Goal: Book appointment/travel/reservation

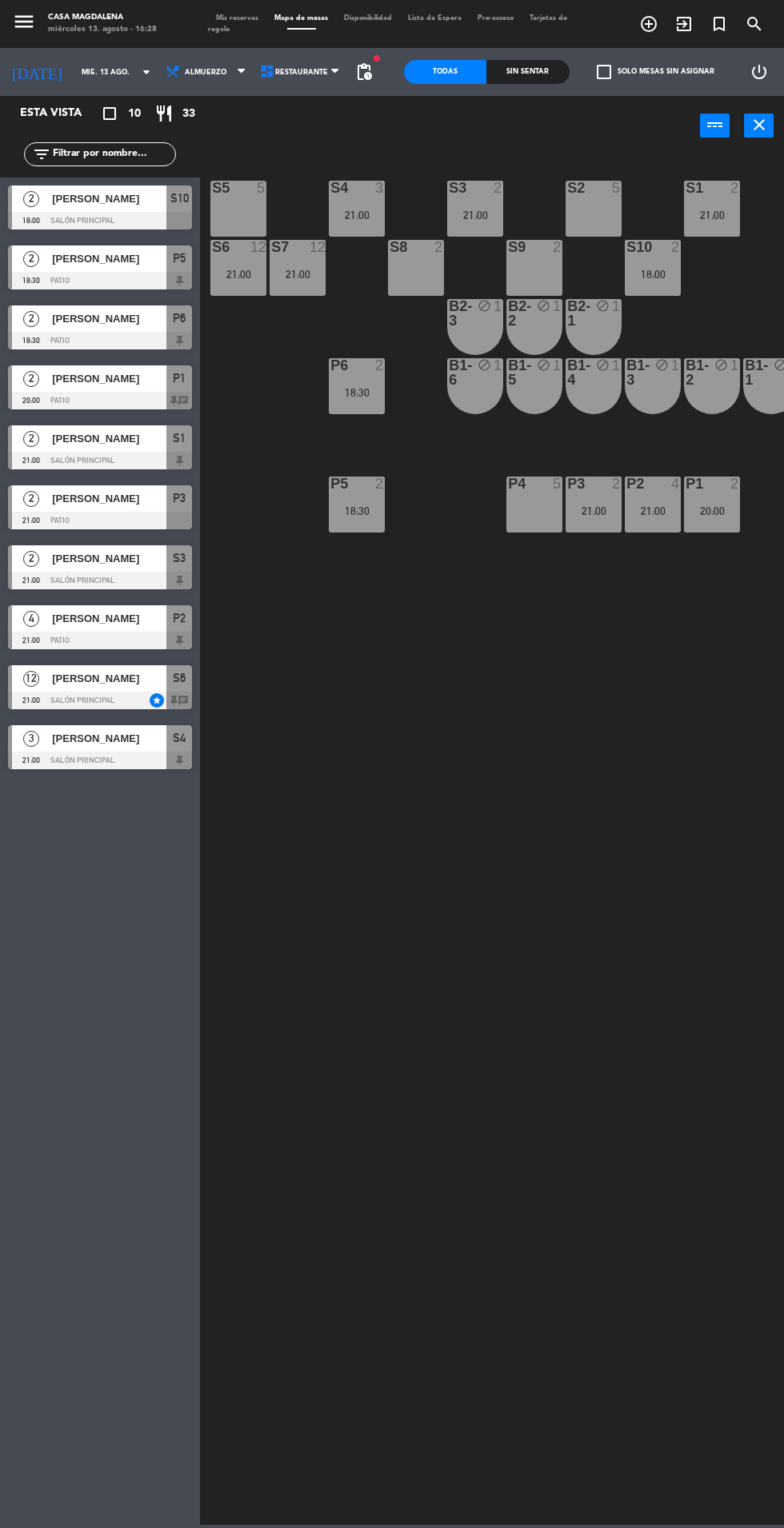
click at [276, 779] on div "S5 5 S4 3 21:00 S3 2 21:00 S2 5 S1 2 21:00 S6 12 21:00 S7 12 21:00 S8 2 S9 2 S1…" at bounding box center [496, 839] width 575 height 1372
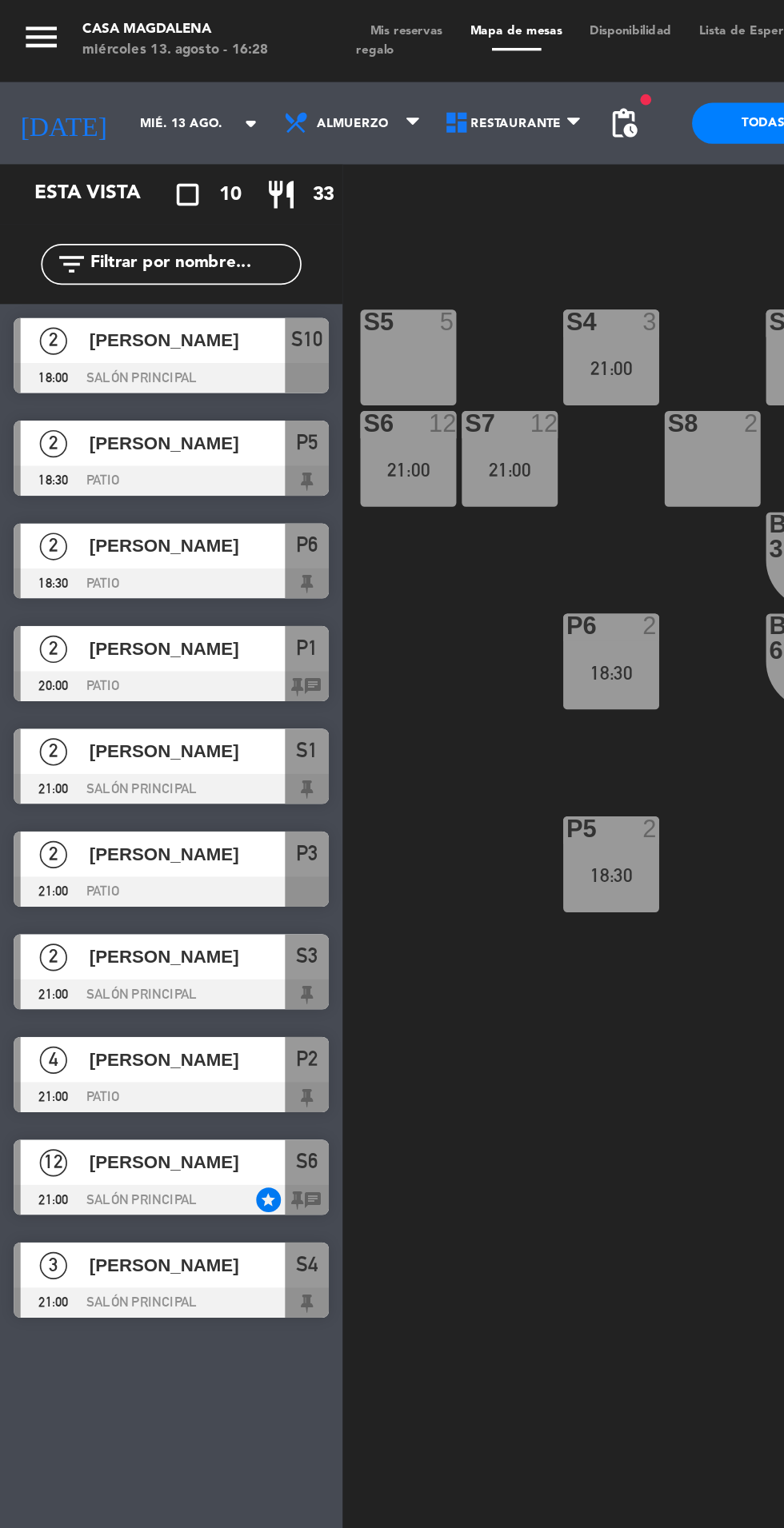
click at [18, 387] on div "2" at bounding box center [31, 379] width 39 height 27
click at [281, 688] on div "S5 5 S4 3 21:00 S3 2 21:00 S2 5 S1 2 21:00 S6 12 21:00 S7 12 21:00 S8 2 S9 2 S1…" at bounding box center [496, 839] width 575 height 1372
click at [73, 71] on input "mié. 13 ago." at bounding box center [123, 72] width 101 height 25
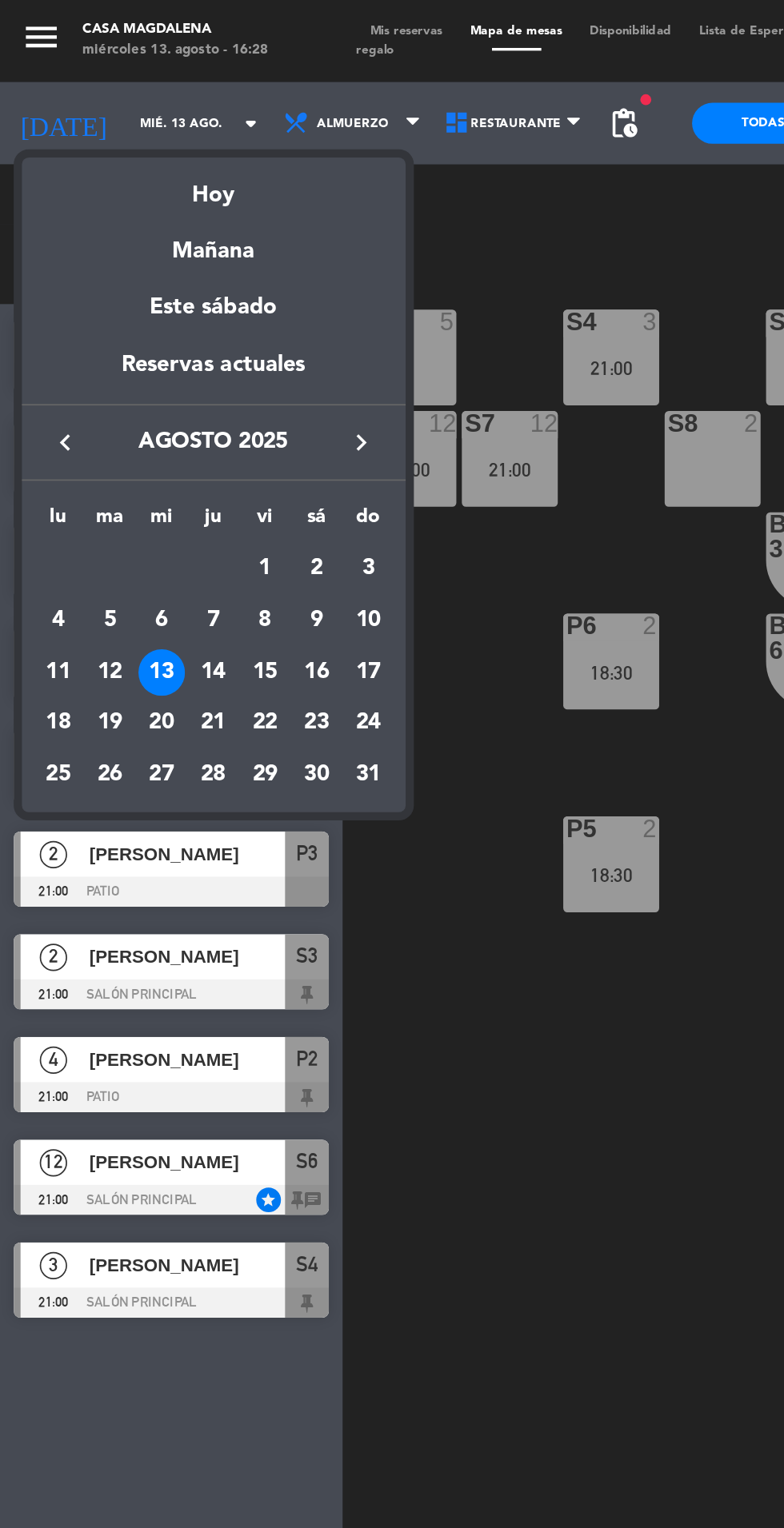
click at [125, 401] on div "14" at bounding box center [125, 392] width 27 height 27
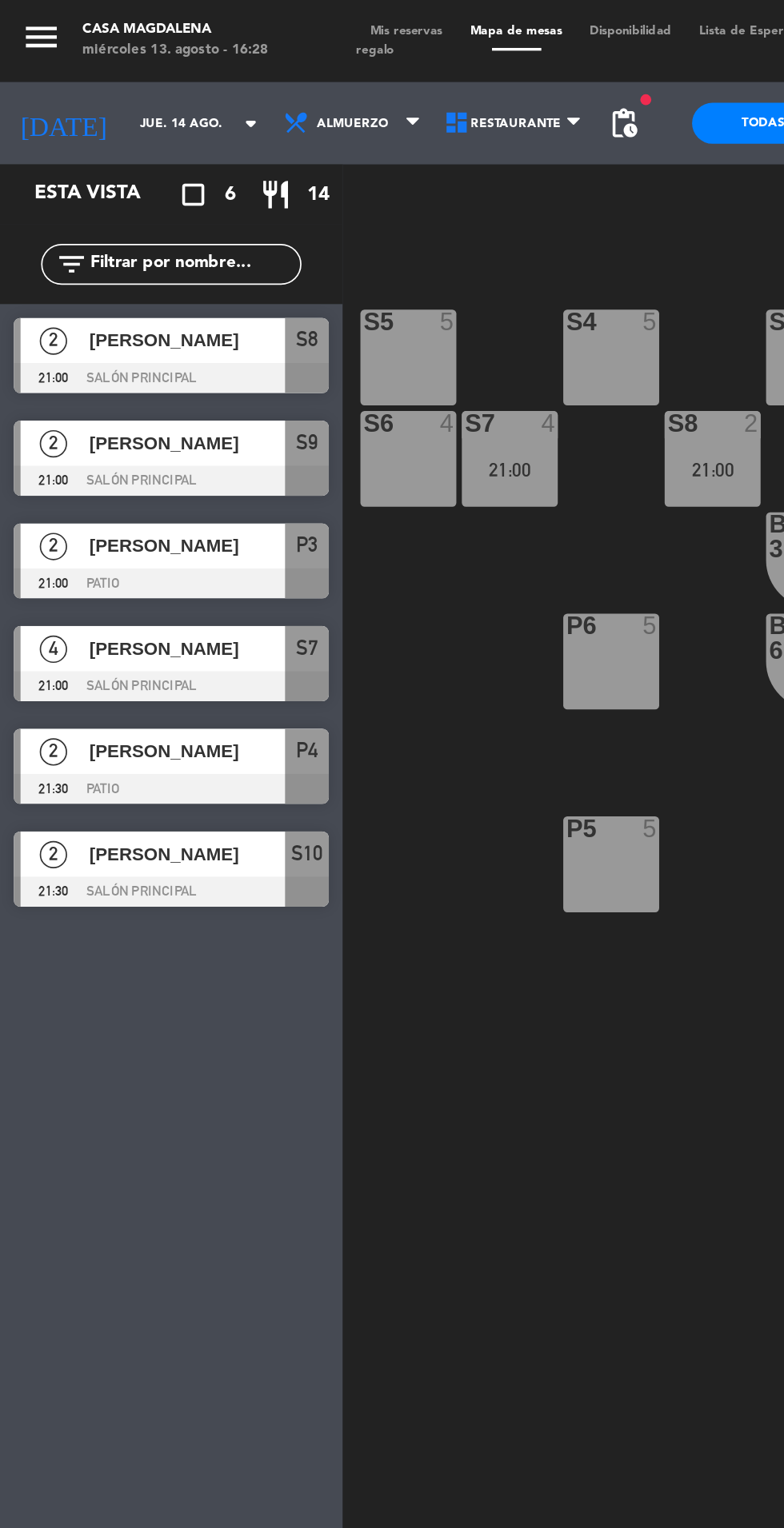
click at [73, 79] on input "jue. 14 ago." at bounding box center [123, 72] width 101 height 25
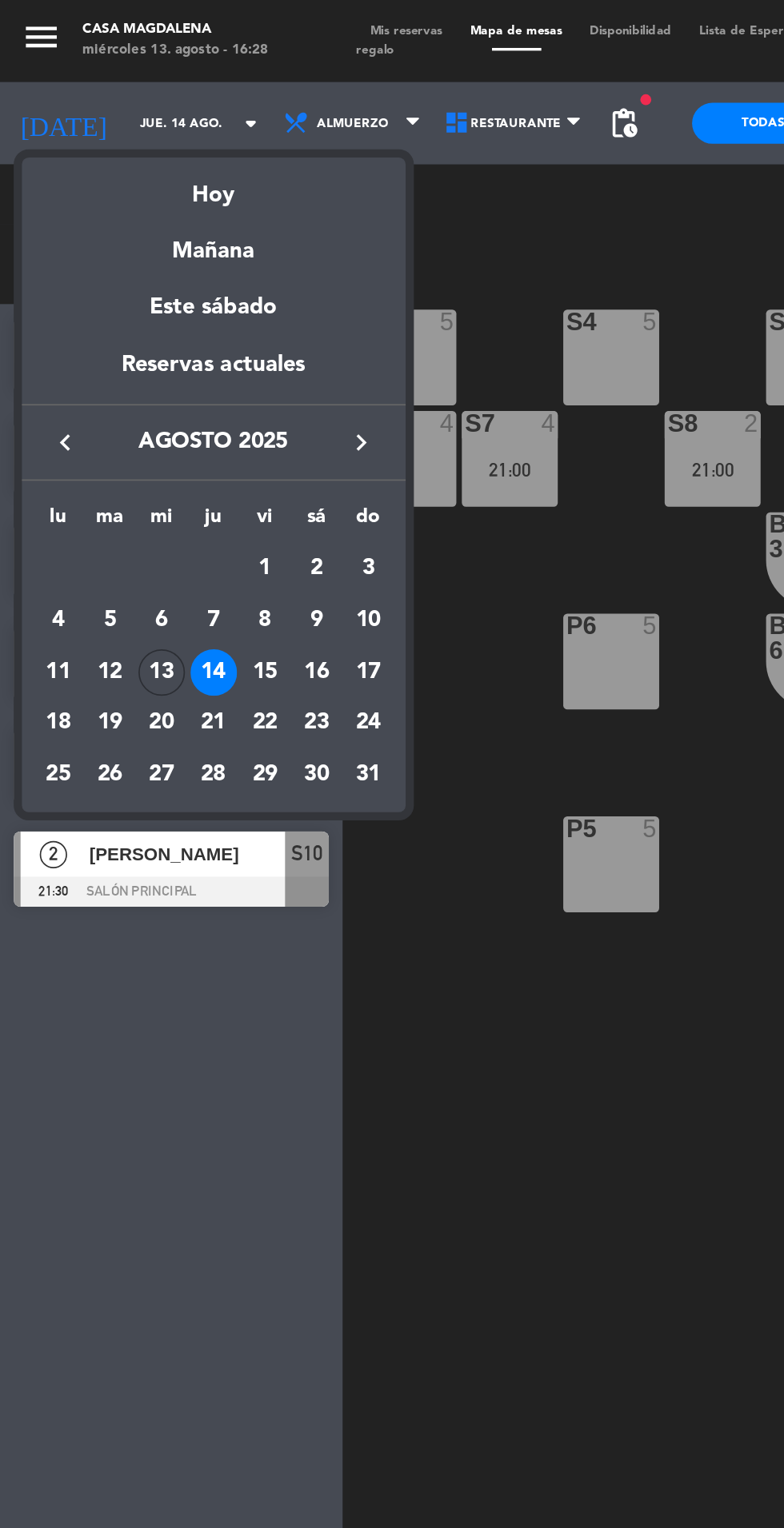
click at [143, 382] on td "15" at bounding box center [155, 392] width 31 height 31
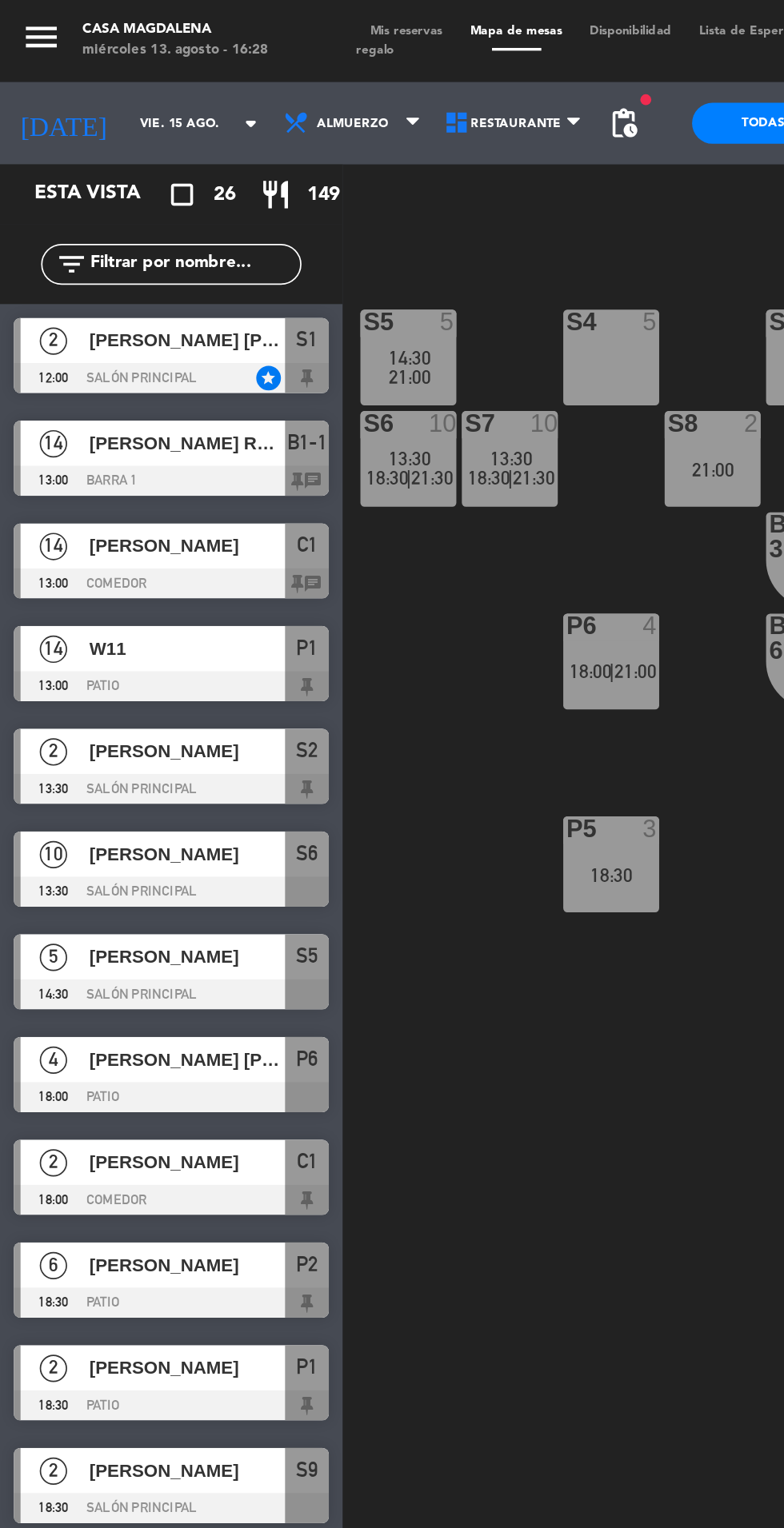
click at [17, 255] on div "14" at bounding box center [31, 259] width 39 height 27
click at [270, 614] on div "S5 5 14:30 21:00 S4 5 S3 3 19:00 S2 2 13:30 S1 2 12:00 S6 10 13:30 18:30 | 21:3…" at bounding box center [496, 839] width 575 height 1372
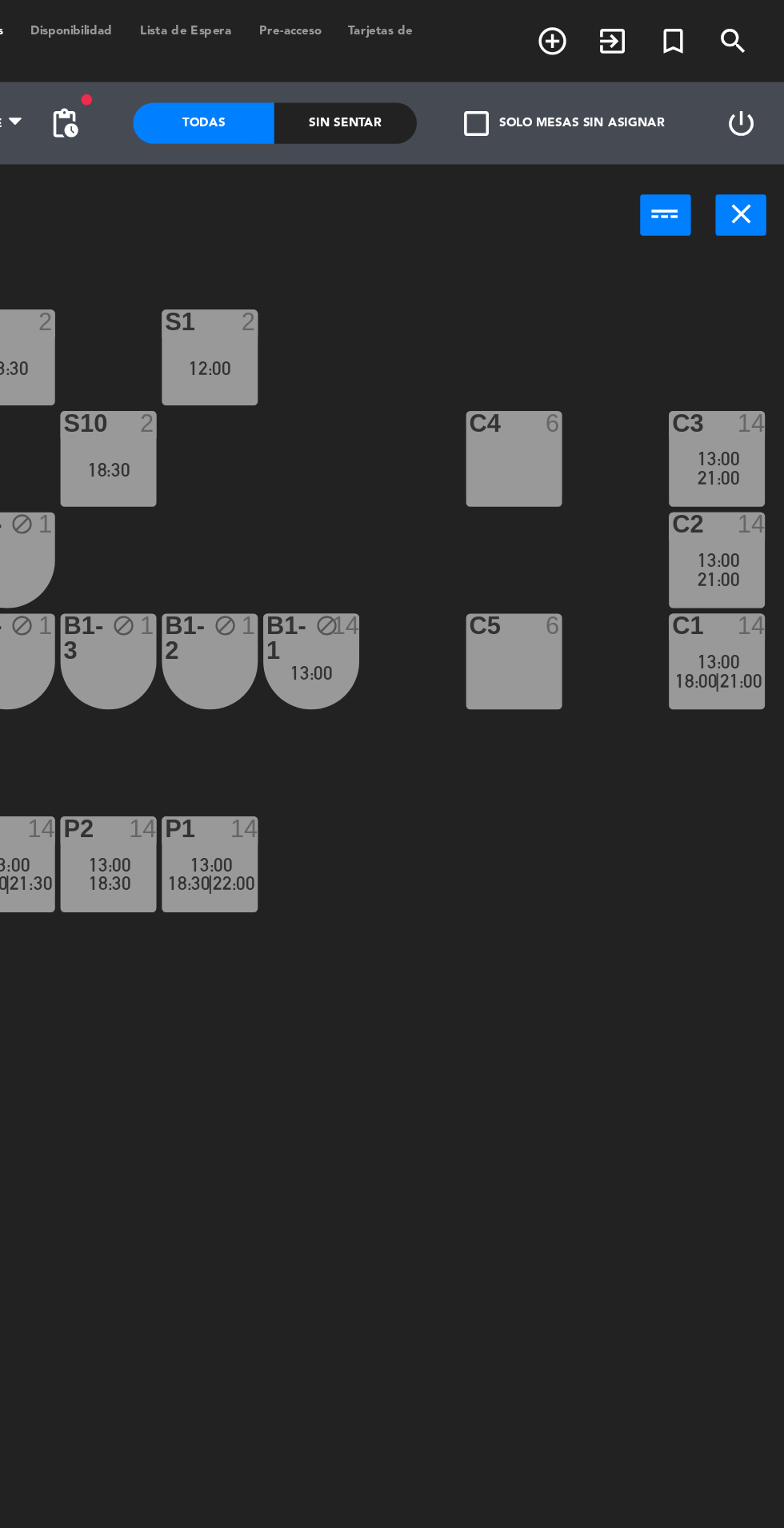
click at [765, 380] on div "C1 14 13:00 18:00 | 21:00" at bounding box center [744, 386] width 56 height 56
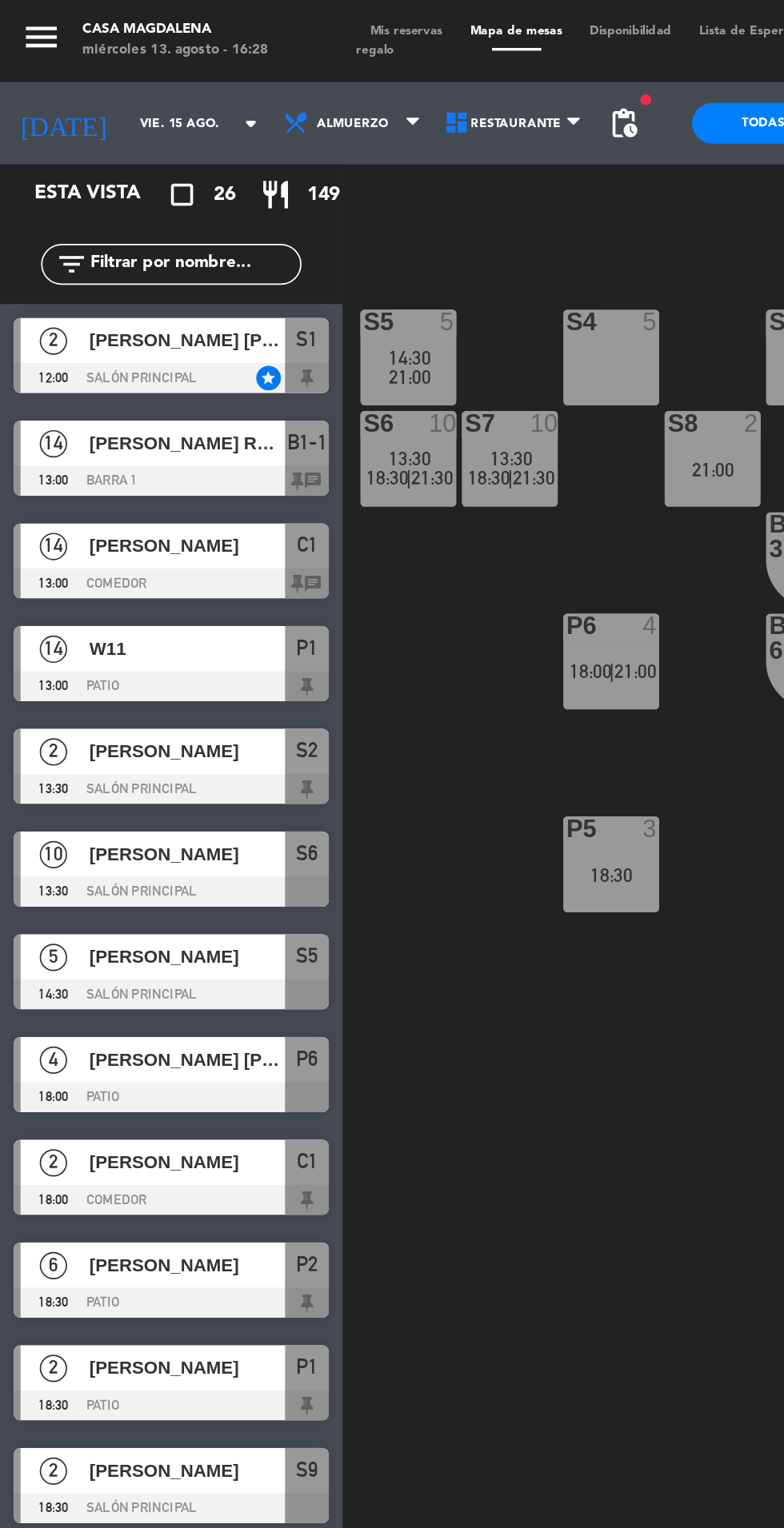
click at [20, 322] on div "14" at bounding box center [31, 318] width 39 height 27
click at [284, 673] on div "S5 5 14:30 21:00 S4 5 S3 3 19:00 S2 2 13:30 S1 2 12:00 S6 10 13:30 18:30 | 21:3…" at bounding box center [496, 839] width 575 height 1372
click at [30, 266] on span "14" at bounding box center [31, 260] width 16 height 16
click at [259, 575] on div "S5 5 14:30 21:00 S4 5 S3 3 19:00 S2 2 13:30 S1 2 12:00 S6 10 13:30 18:30 | 21:3…" at bounding box center [496, 839] width 575 height 1372
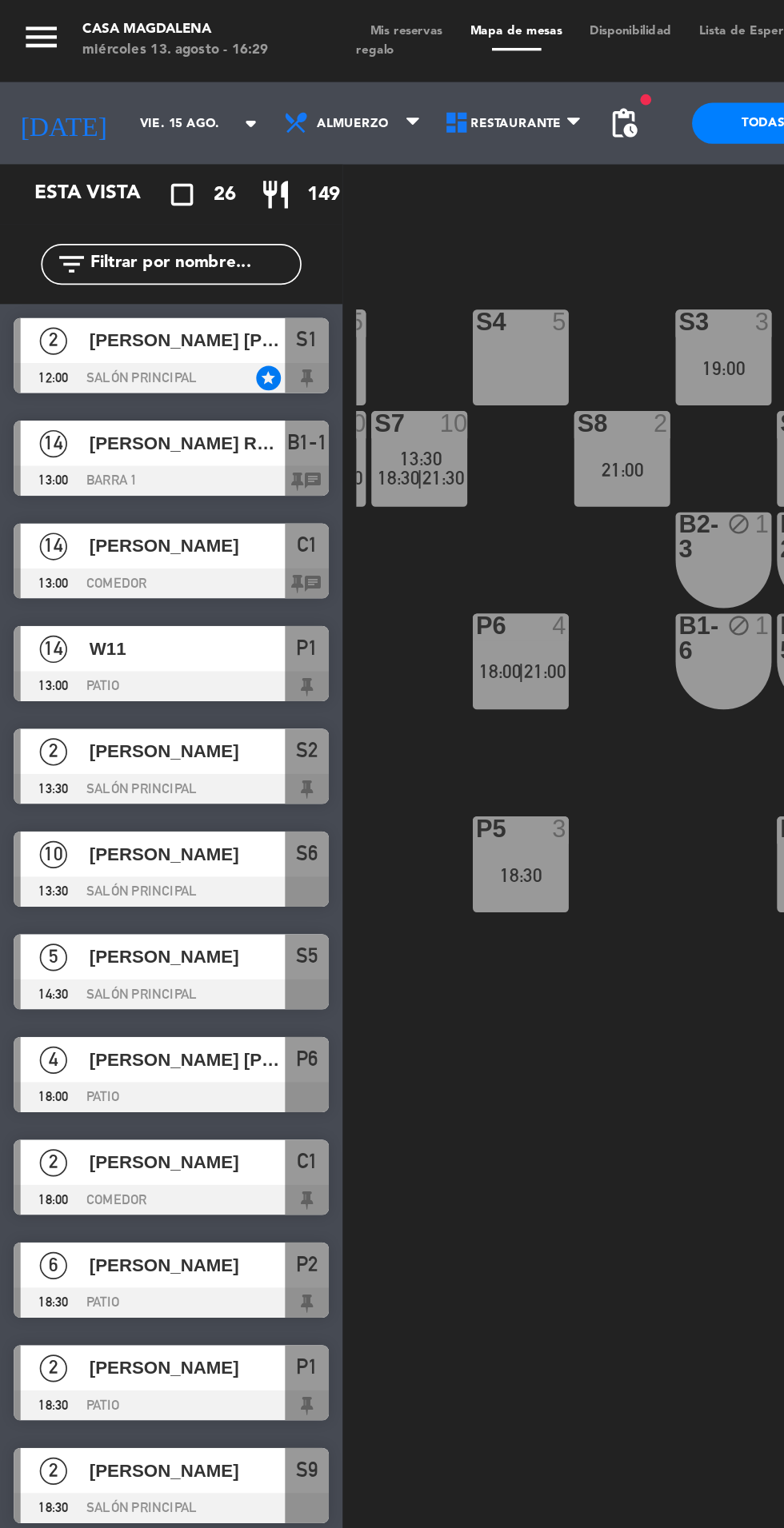
click at [81, 69] on input "vie. 15 ago." at bounding box center [123, 72] width 101 height 25
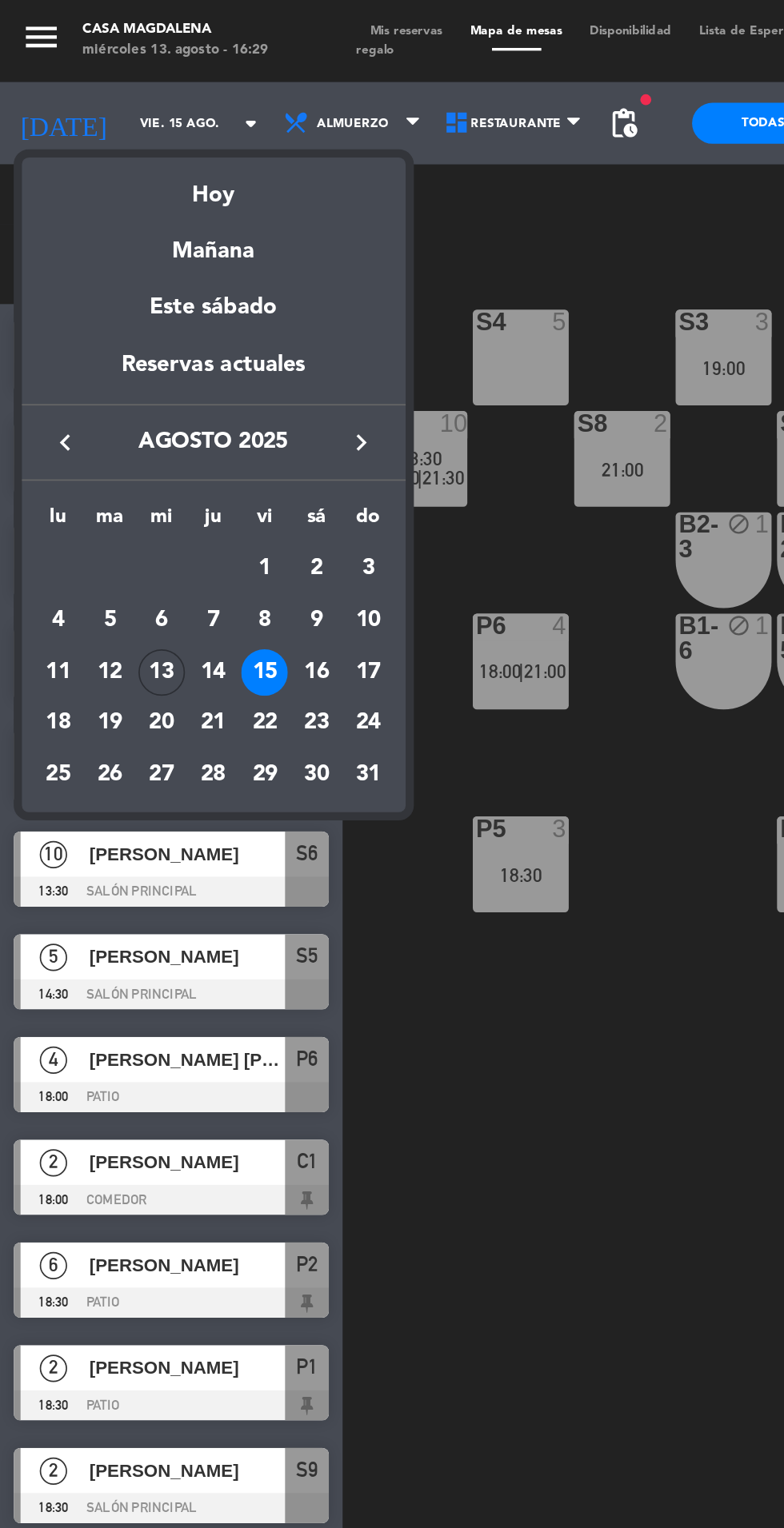
click at [185, 393] on div "16" at bounding box center [185, 392] width 27 height 27
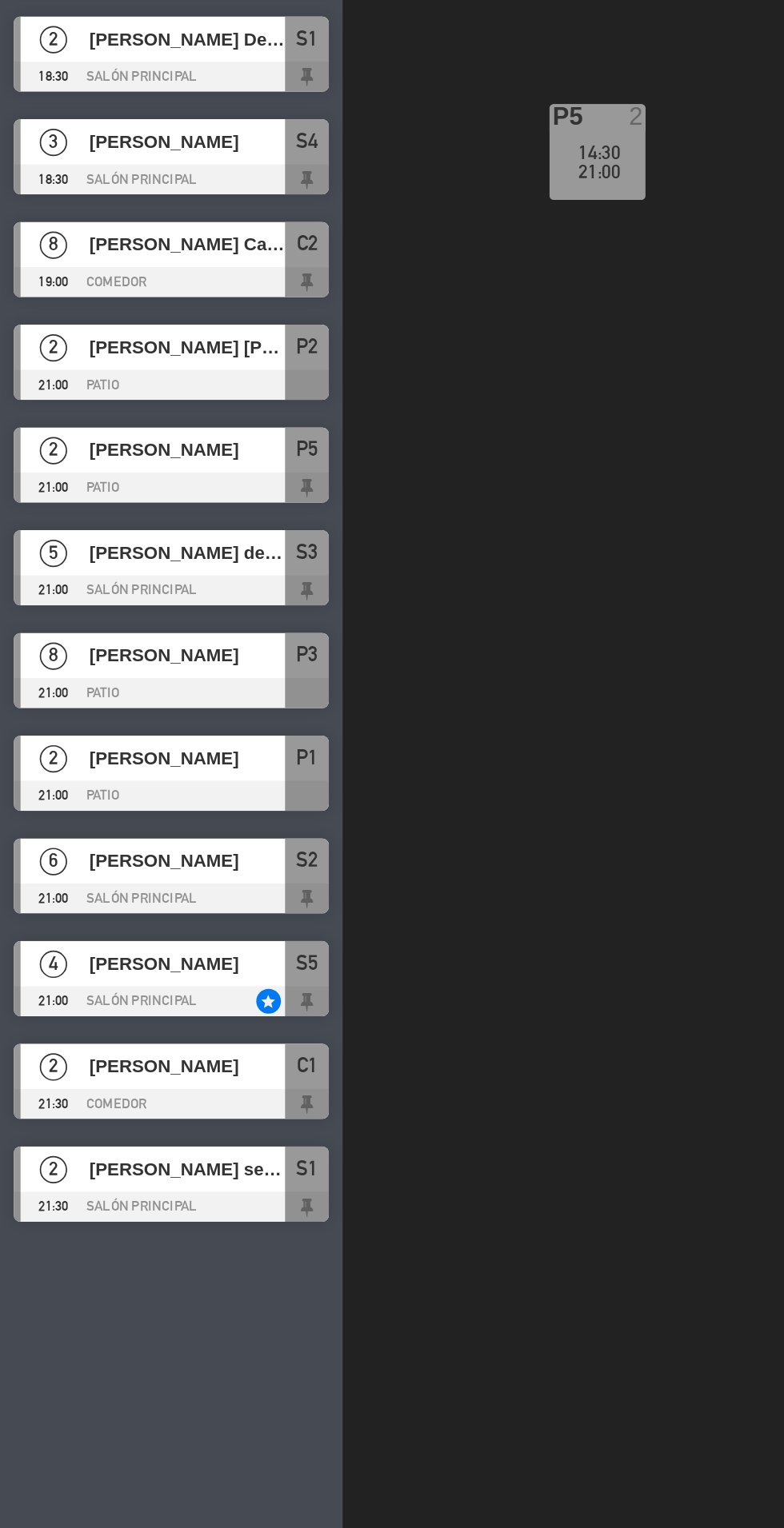
scroll to position [0, 5]
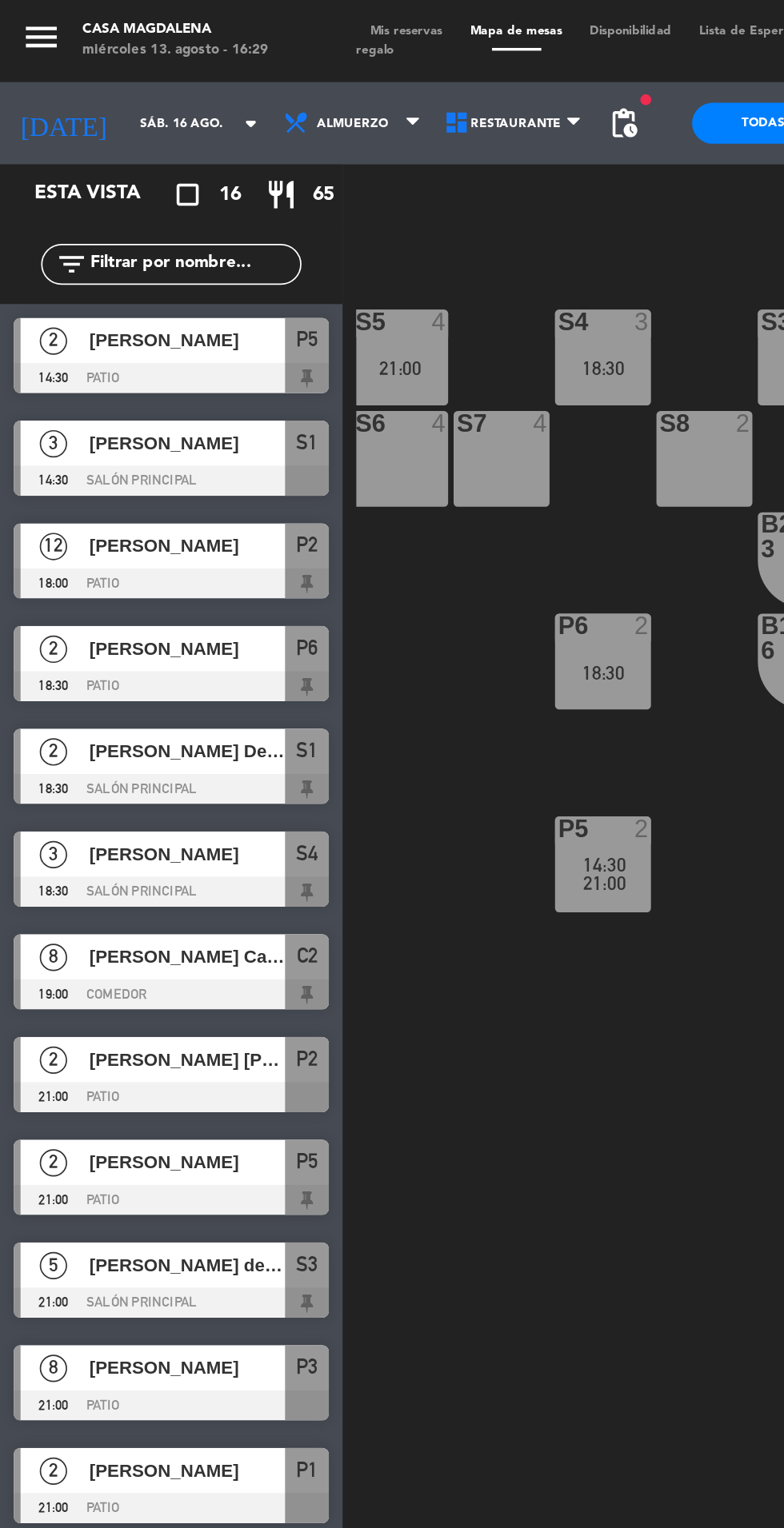
click at [73, 70] on input "sáb. 16 ago." at bounding box center [123, 72] width 101 height 25
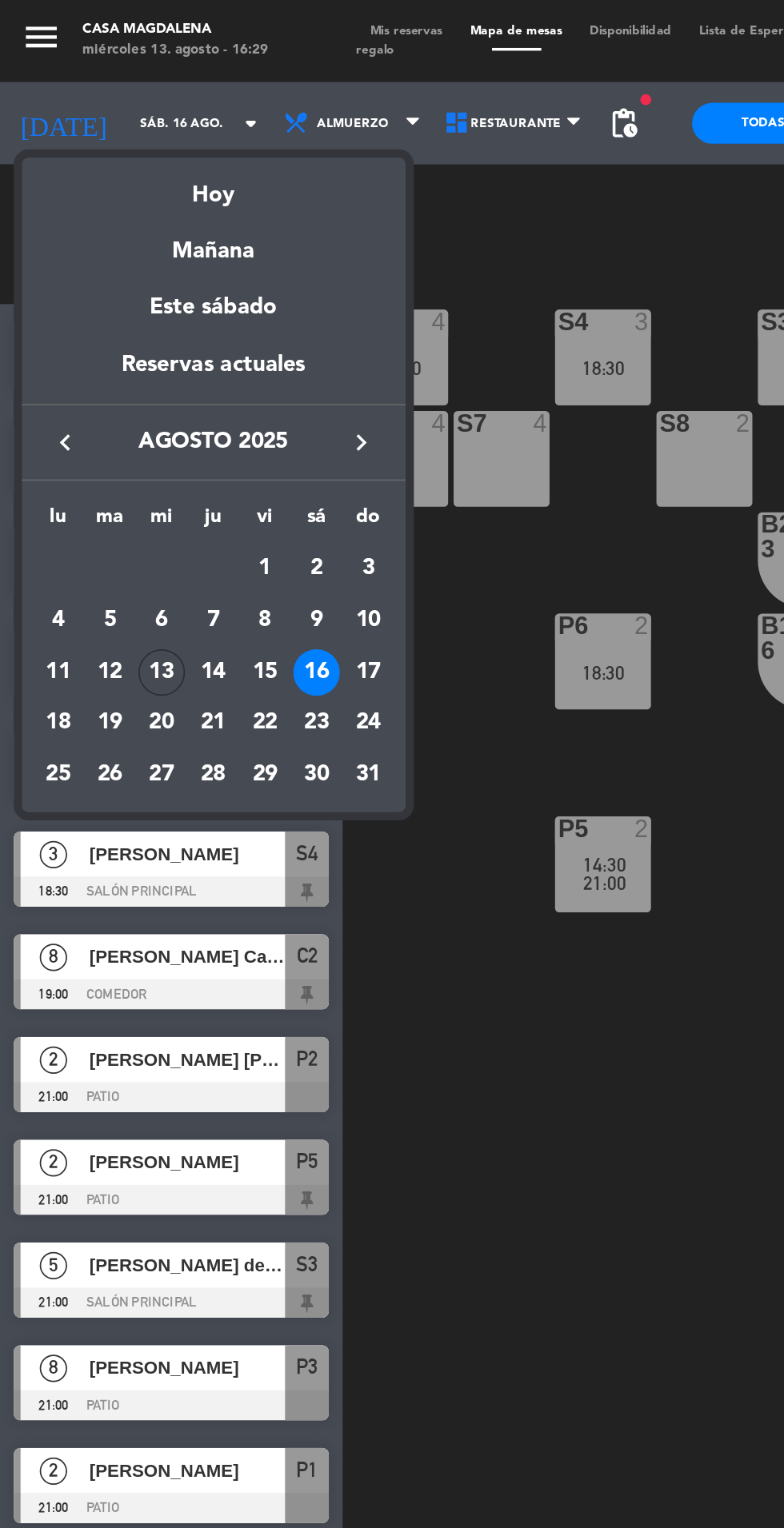
click at [216, 391] on div "17" at bounding box center [215, 392] width 27 height 27
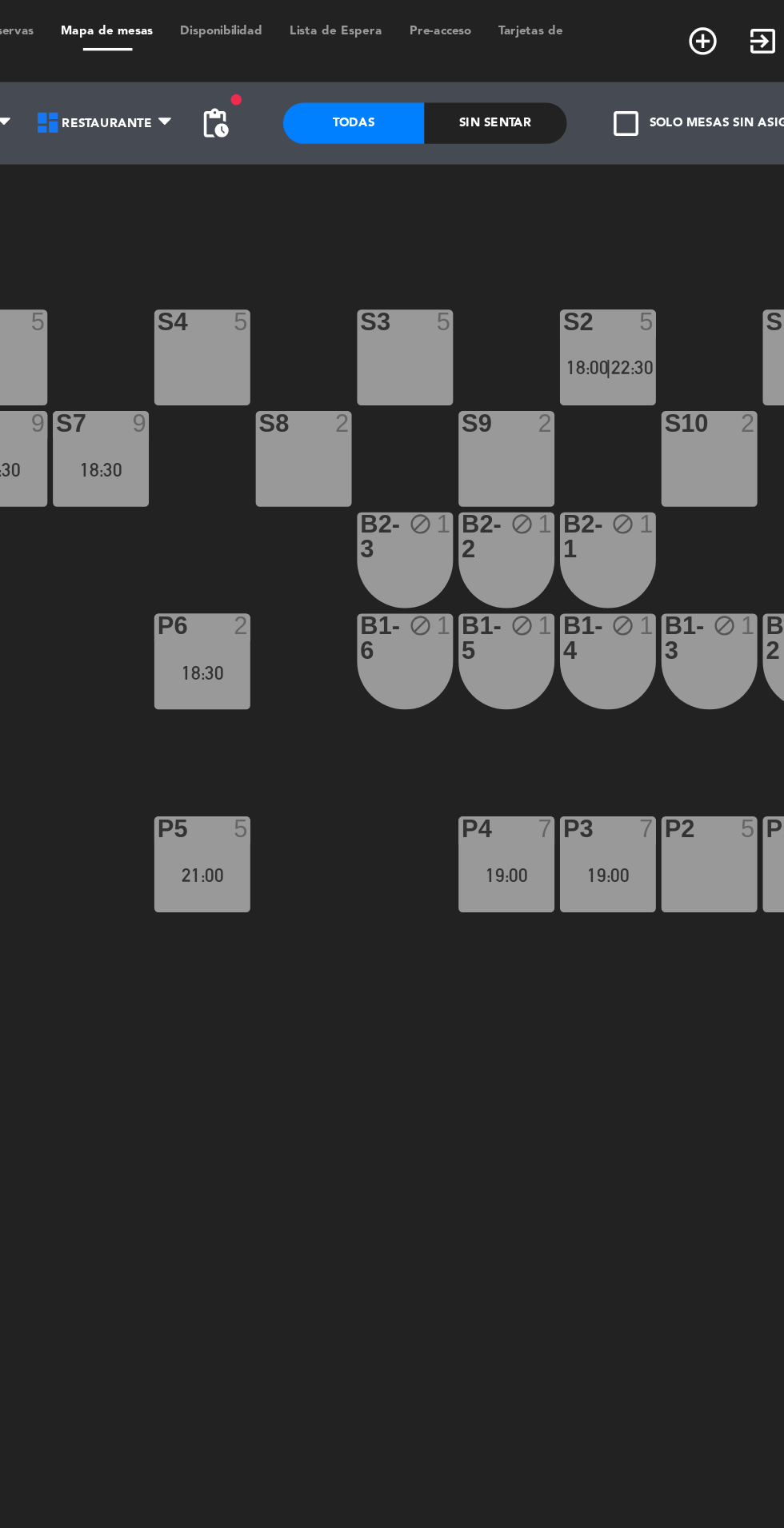
scroll to position [0, 0]
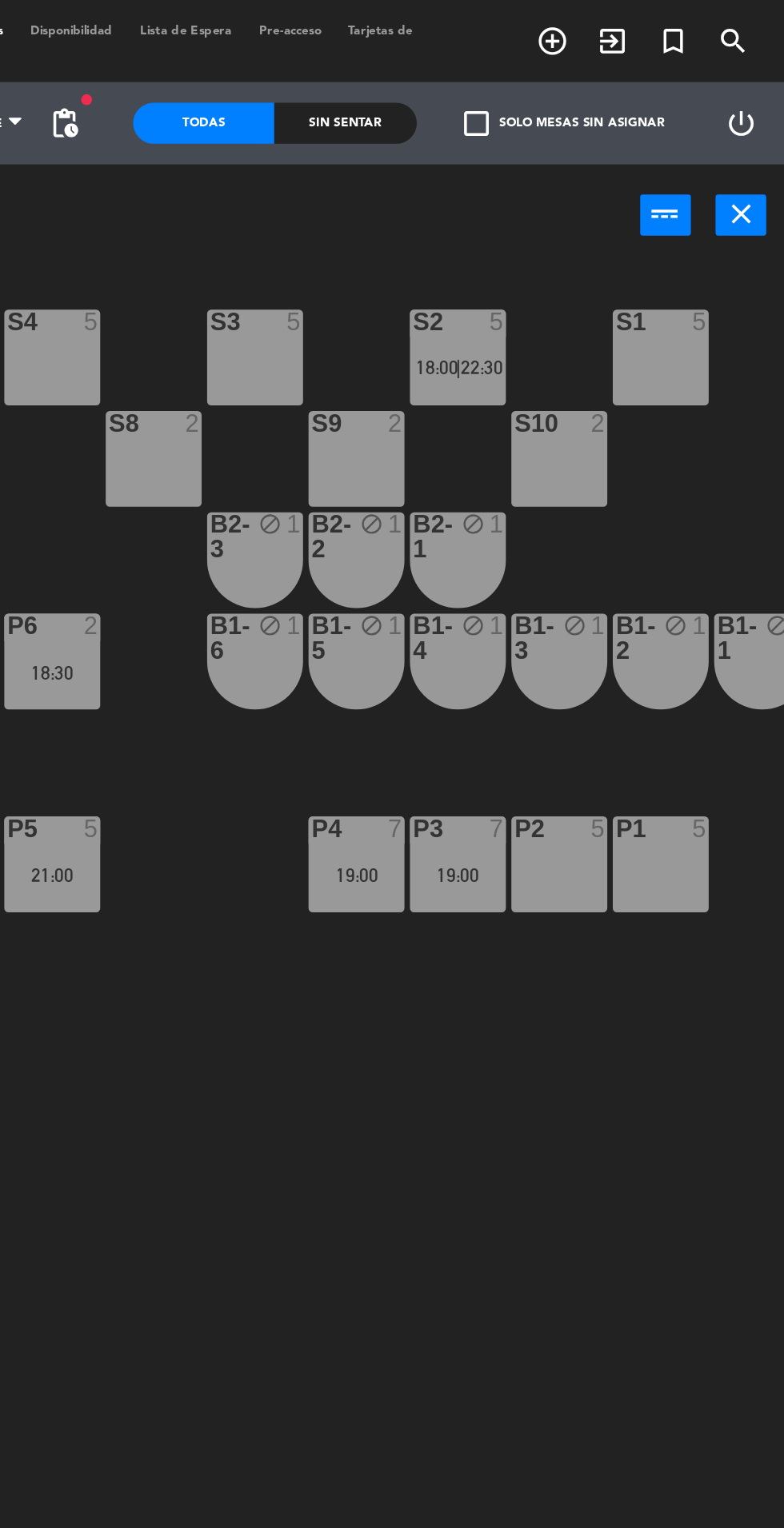
click at [372, 63] on span "pending_actions" at bounding box center [364, 72] width 19 height 19
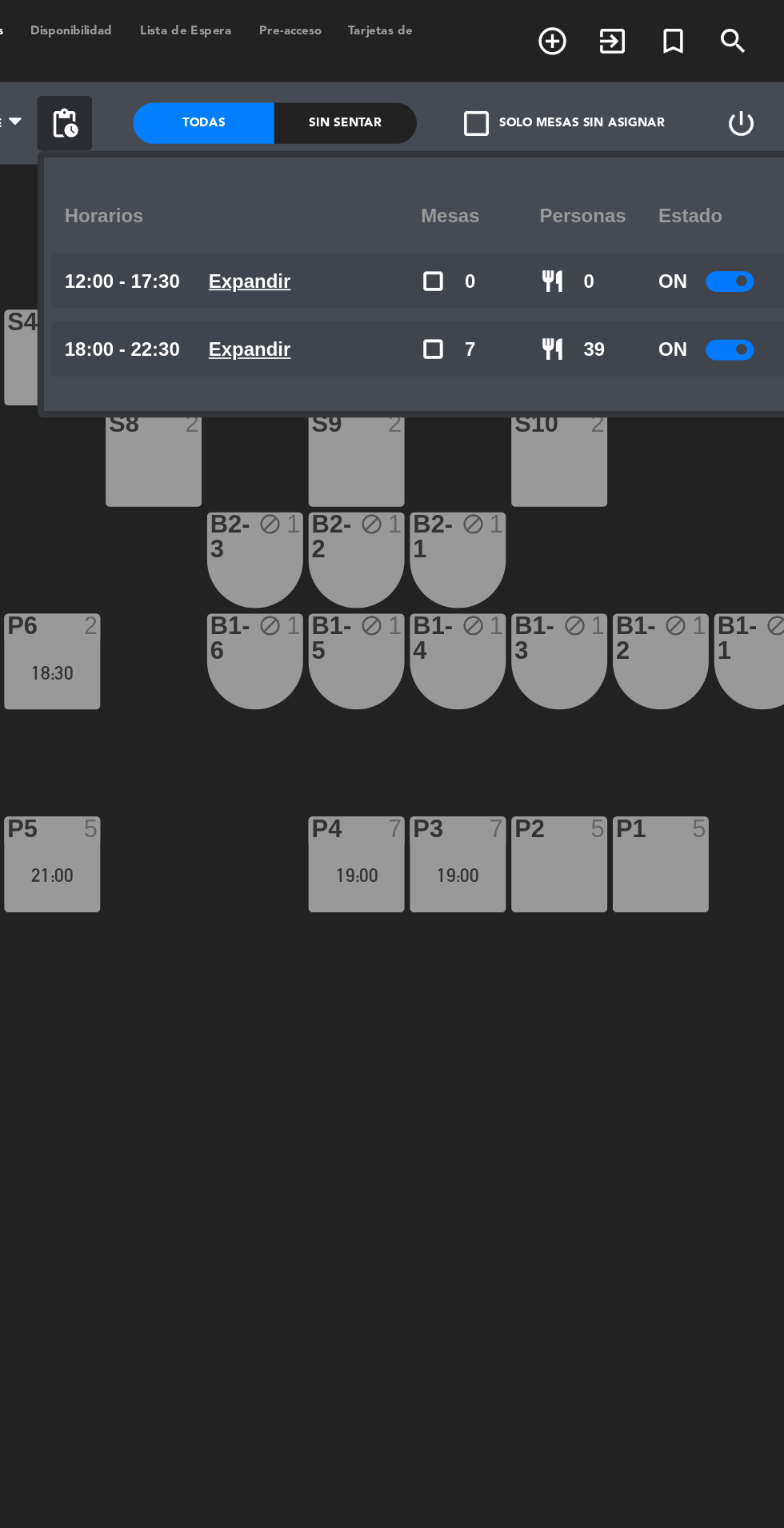
click at [485, 168] on u "Expandir" at bounding box center [472, 164] width 48 height 13
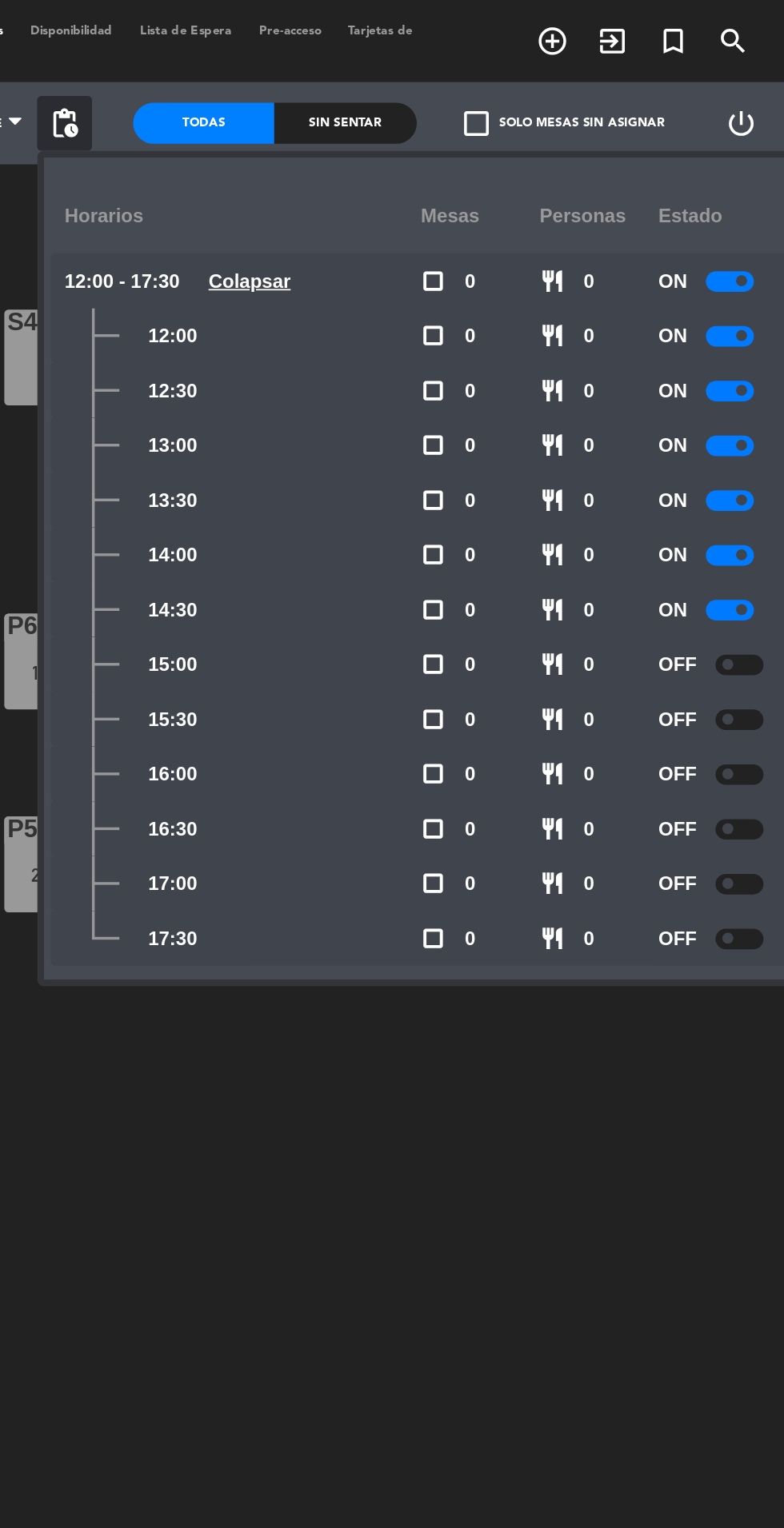
click at [470, 158] on u "Colapsar" at bounding box center [472, 164] width 48 height 13
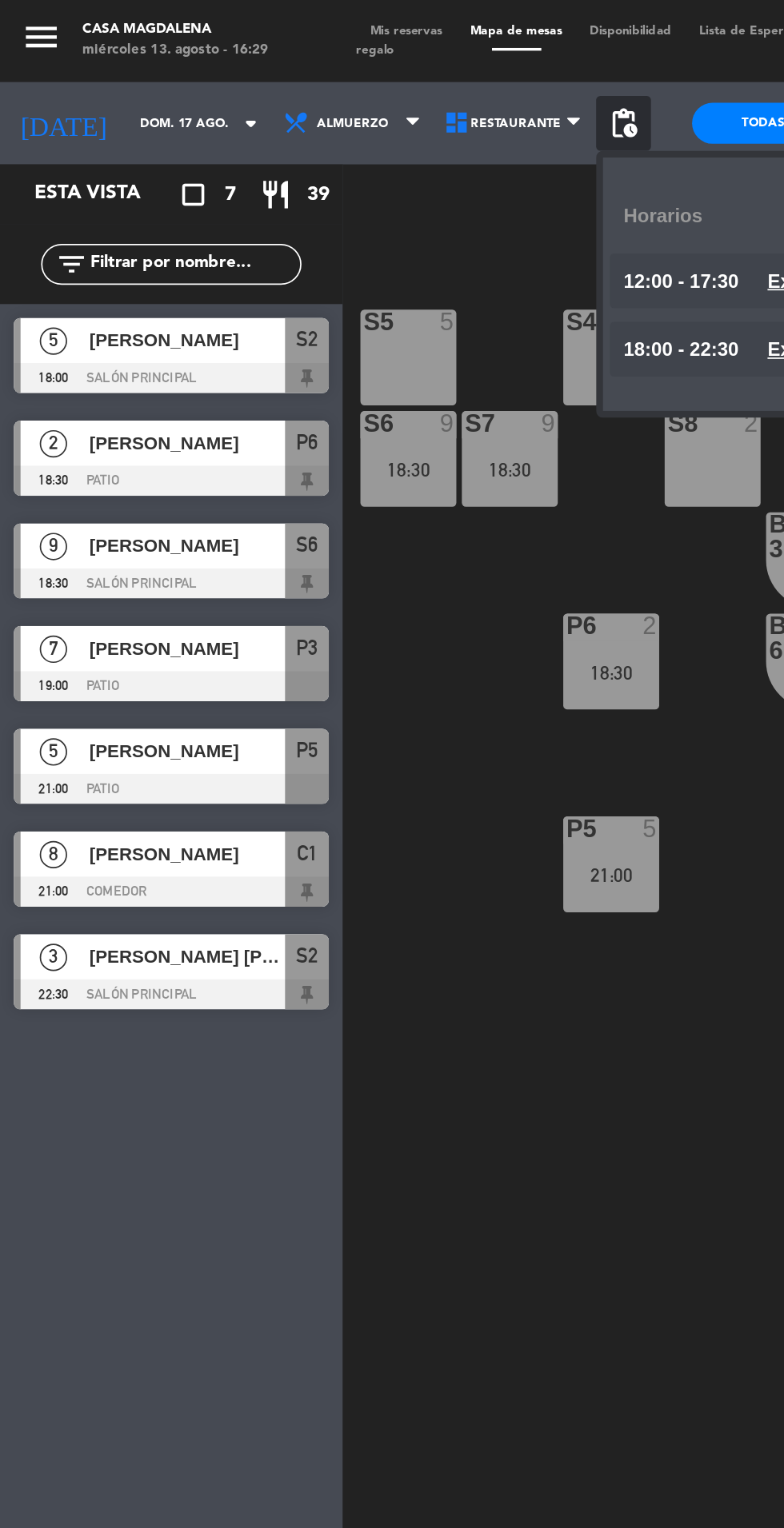
click at [88, 71] on input "dom. 17 ago." at bounding box center [123, 72] width 101 height 25
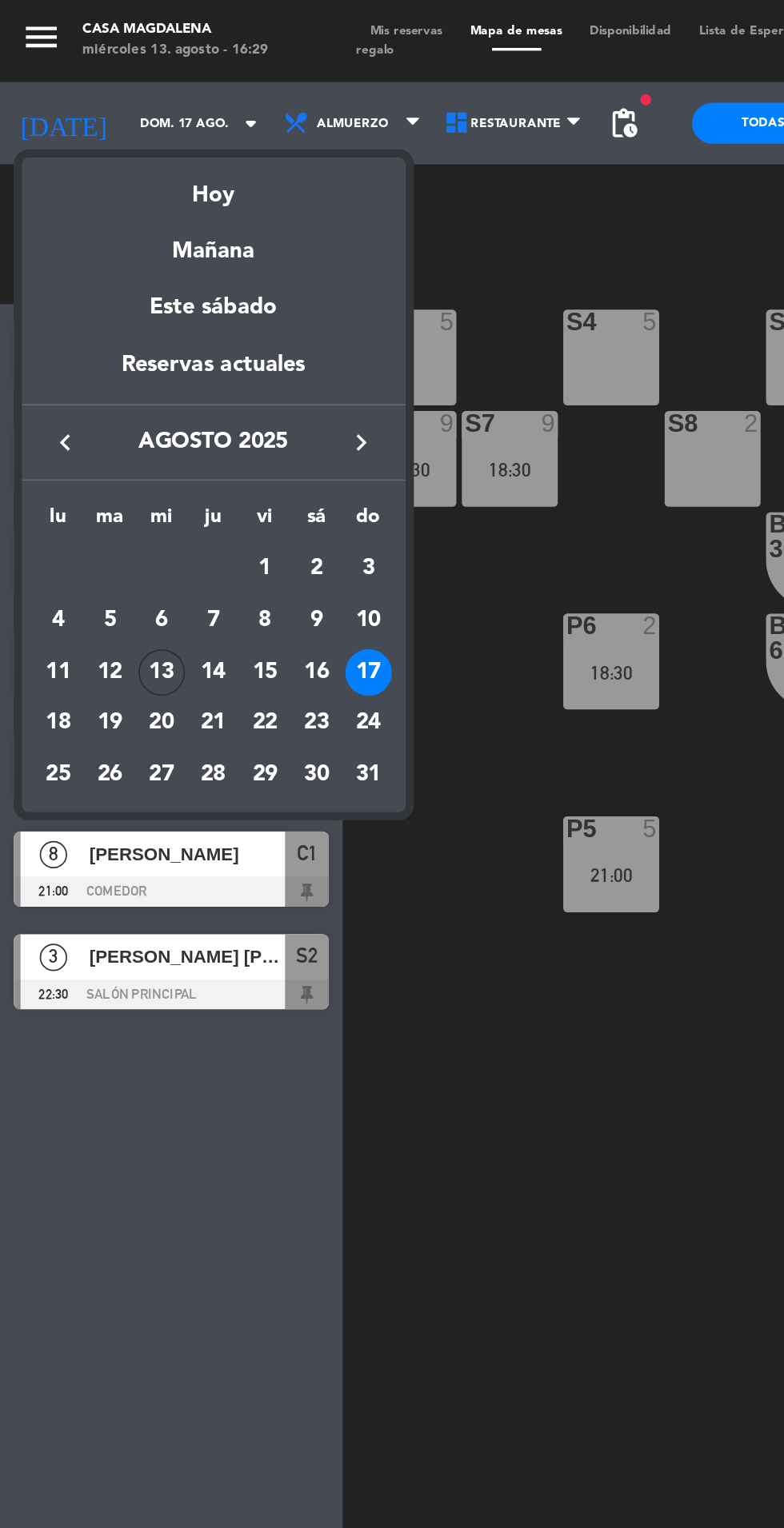
click at [29, 417] on div "18" at bounding box center [34, 423] width 27 height 27
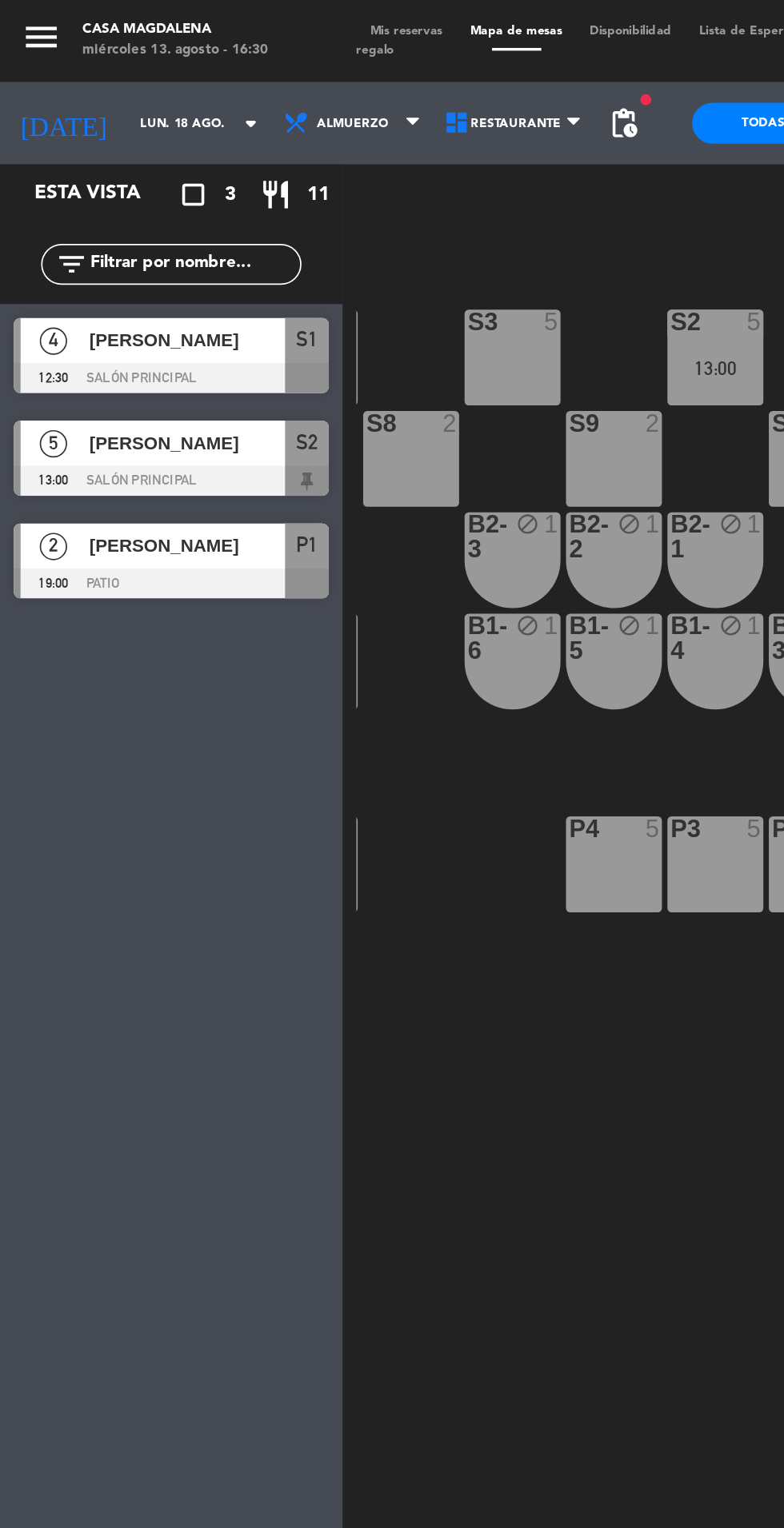
scroll to position [0, 177]
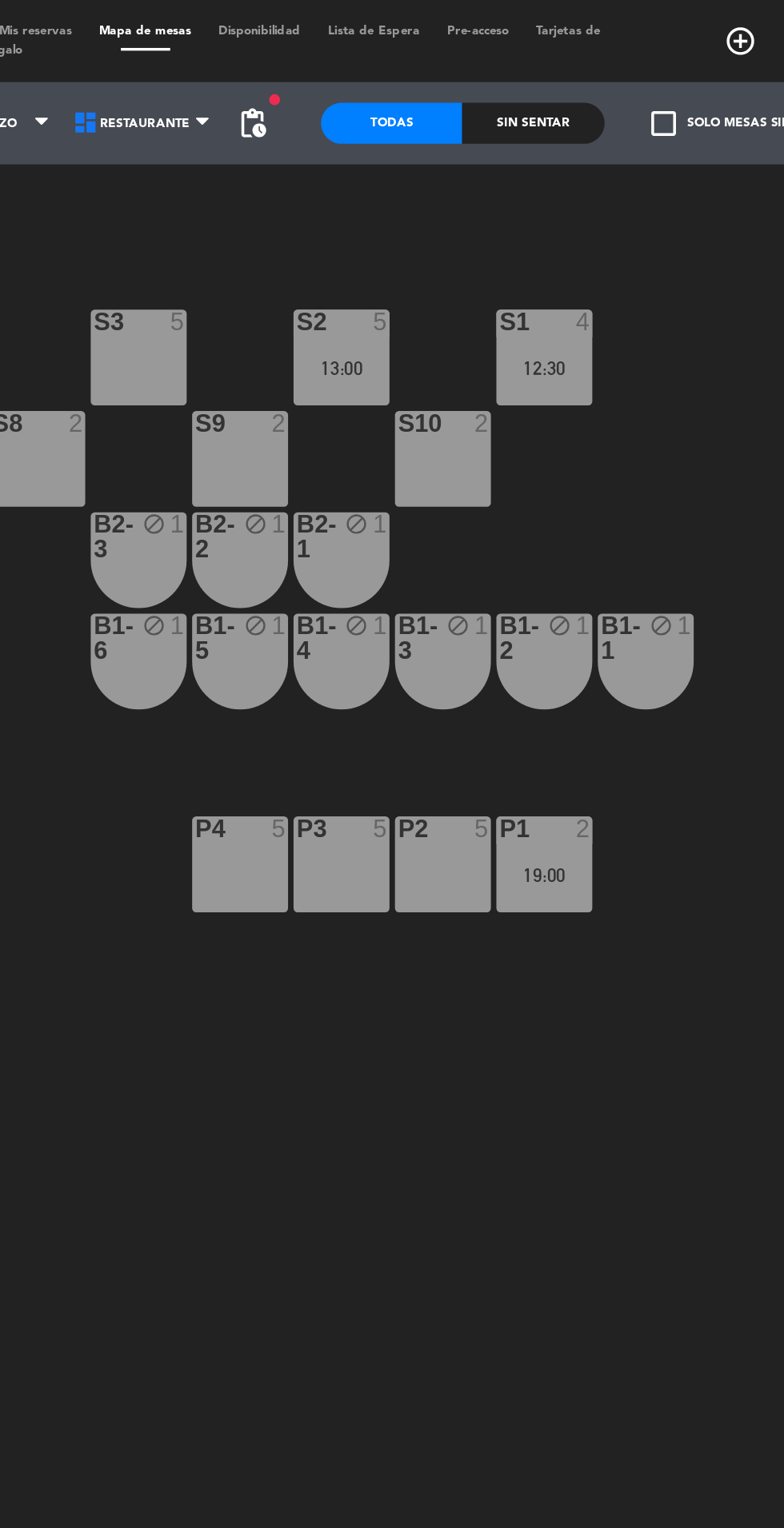
click at [370, 73] on span "pending_actions" at bounding box center [364, 72] width 19 height 19
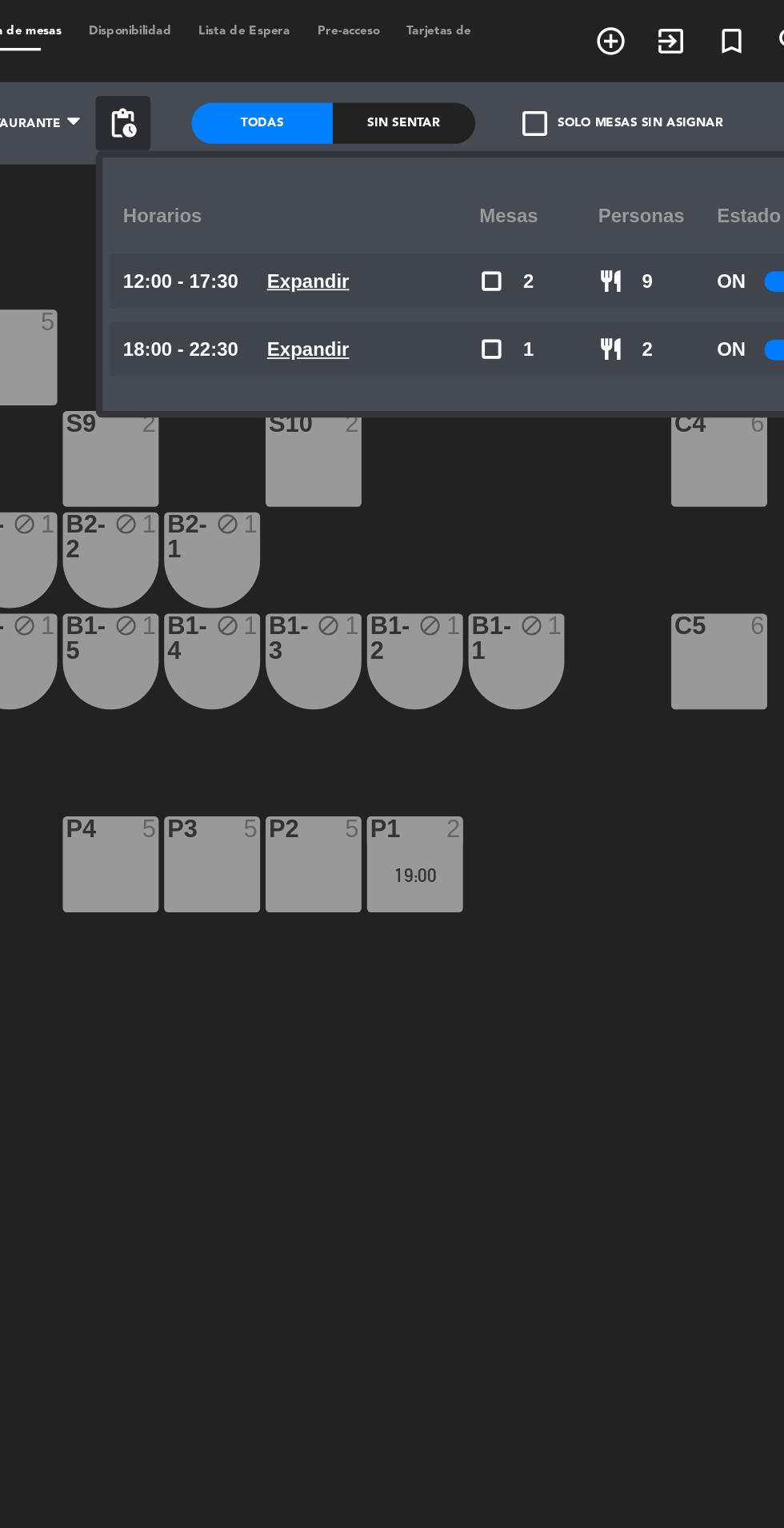
scroll to position [0, 0]
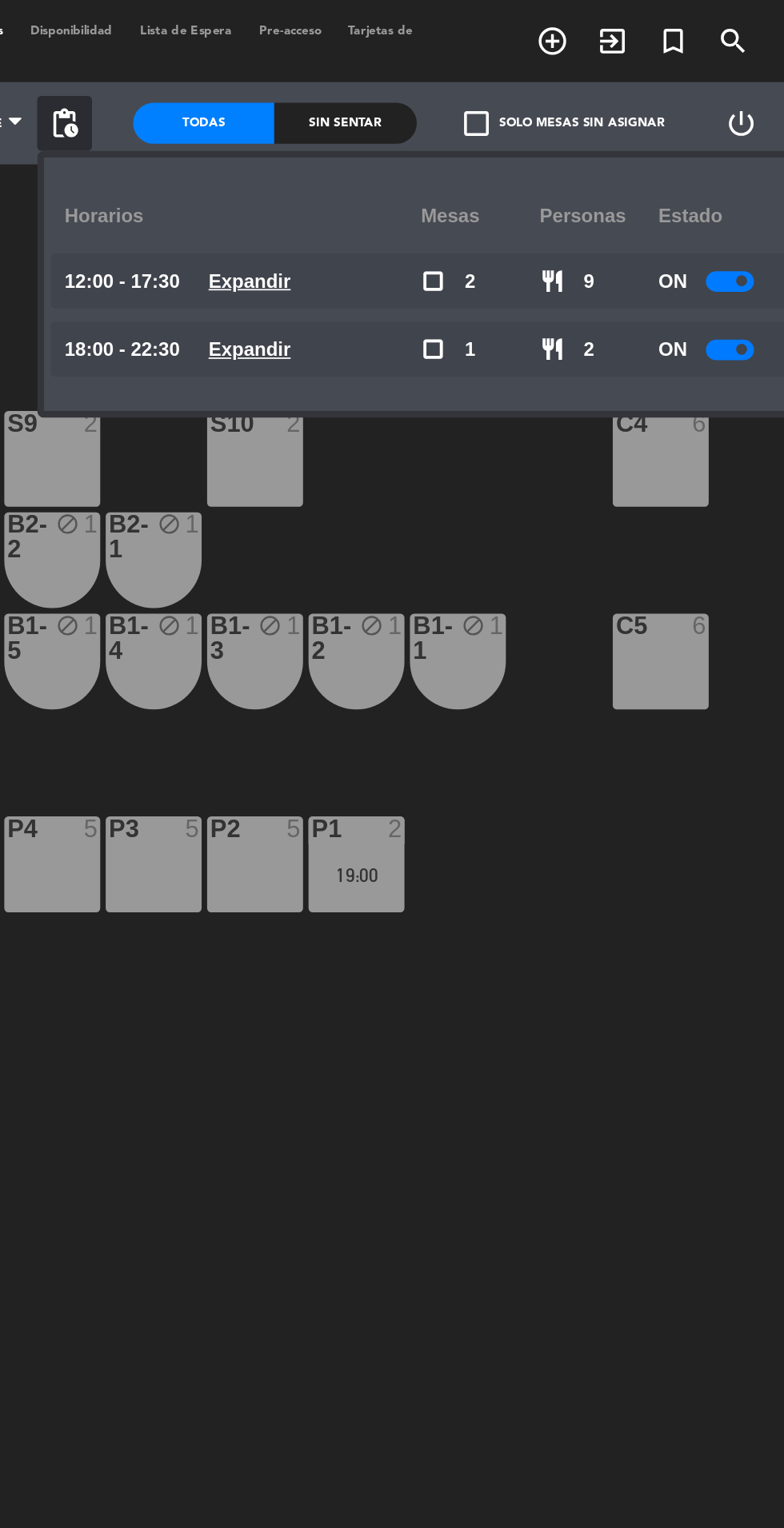
click at [471, 210] on u "Expandir" at bounding box center [472, 204] width 48 height 13
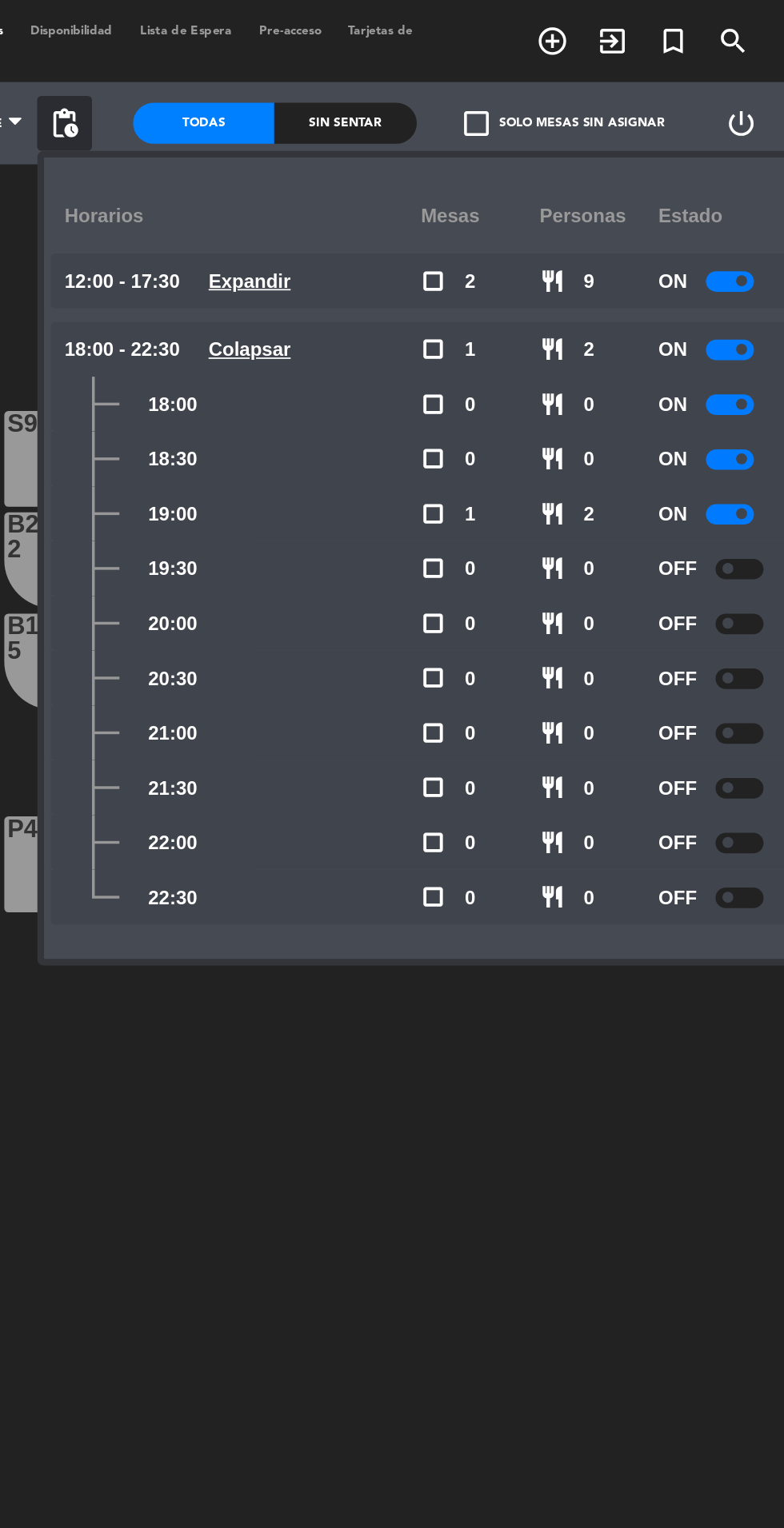
click at [507, 680] on div "S5 5 S4 5 S3 5 S2 5 13:00 S1 4 12:30 S6 4 S7 4 S8 2 S9 2 S10 2 C3 4 C4 6 C2 4 B…" at bounding box center [496, 839] width 575 height 1372
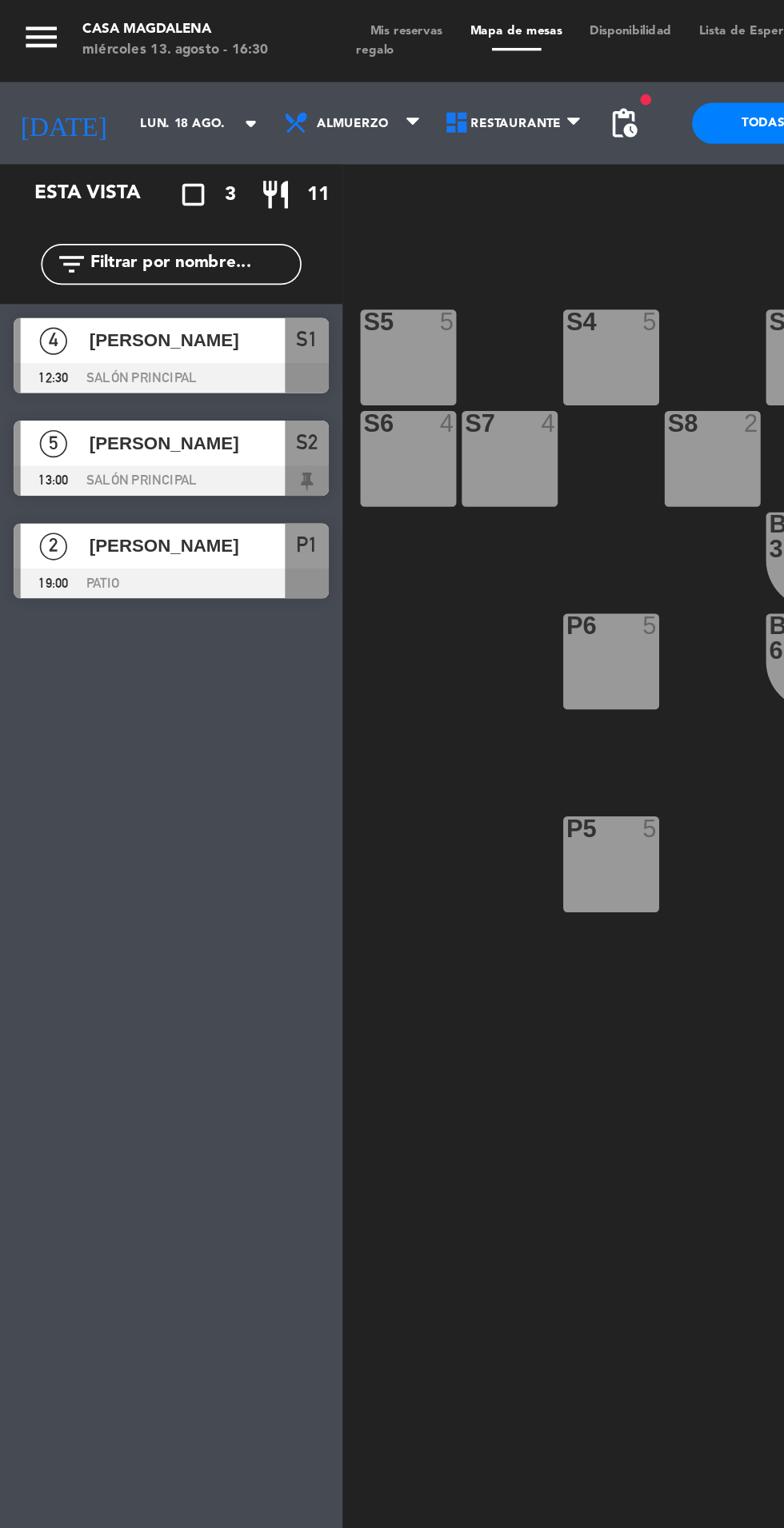
click at [73, 72] on input "lun. 18 ago." at bounding box center [123, 72] width 101 height 25
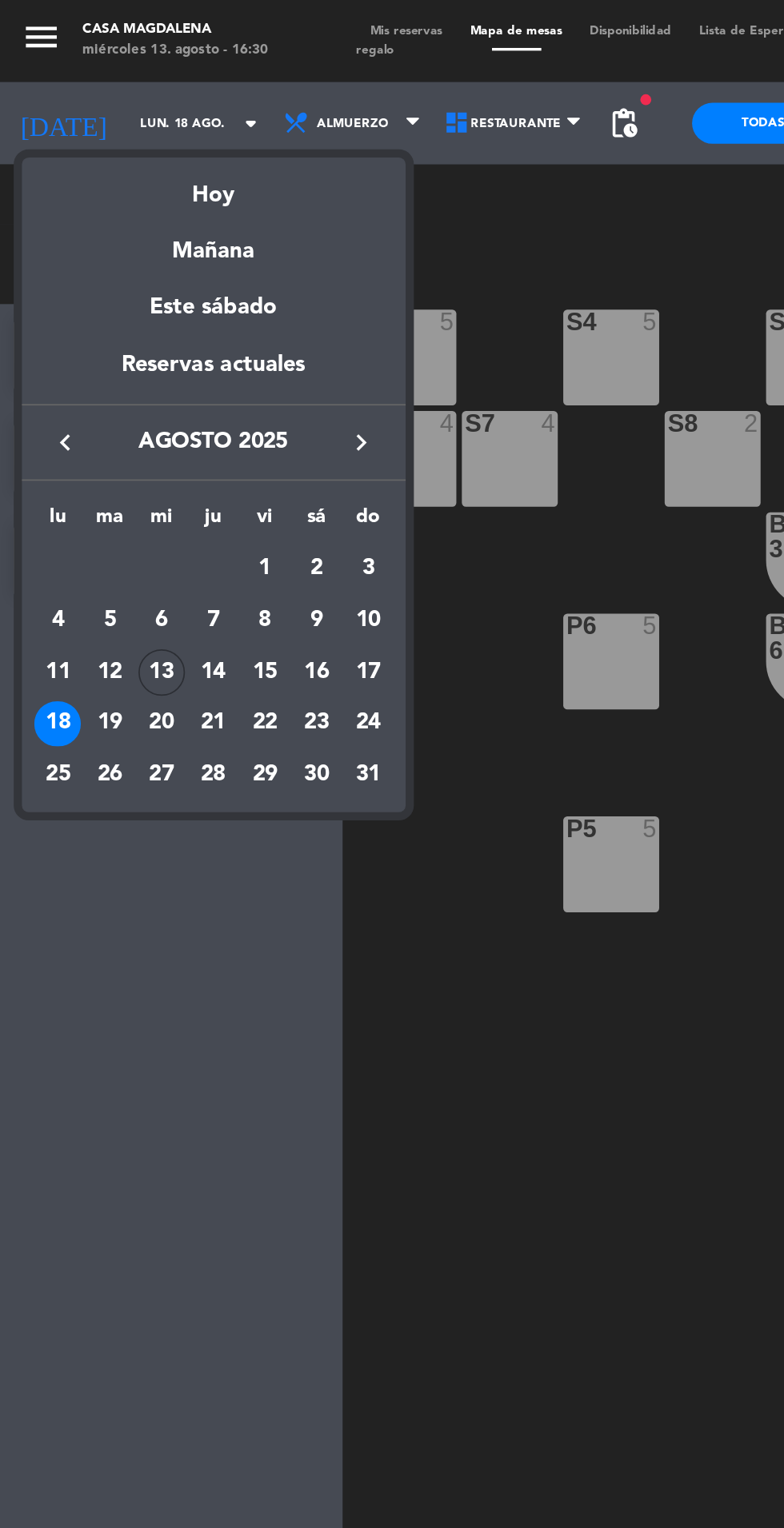
click at [127, 114] on div "Hoy" at bounding box center [125, 108] width 224 height 33
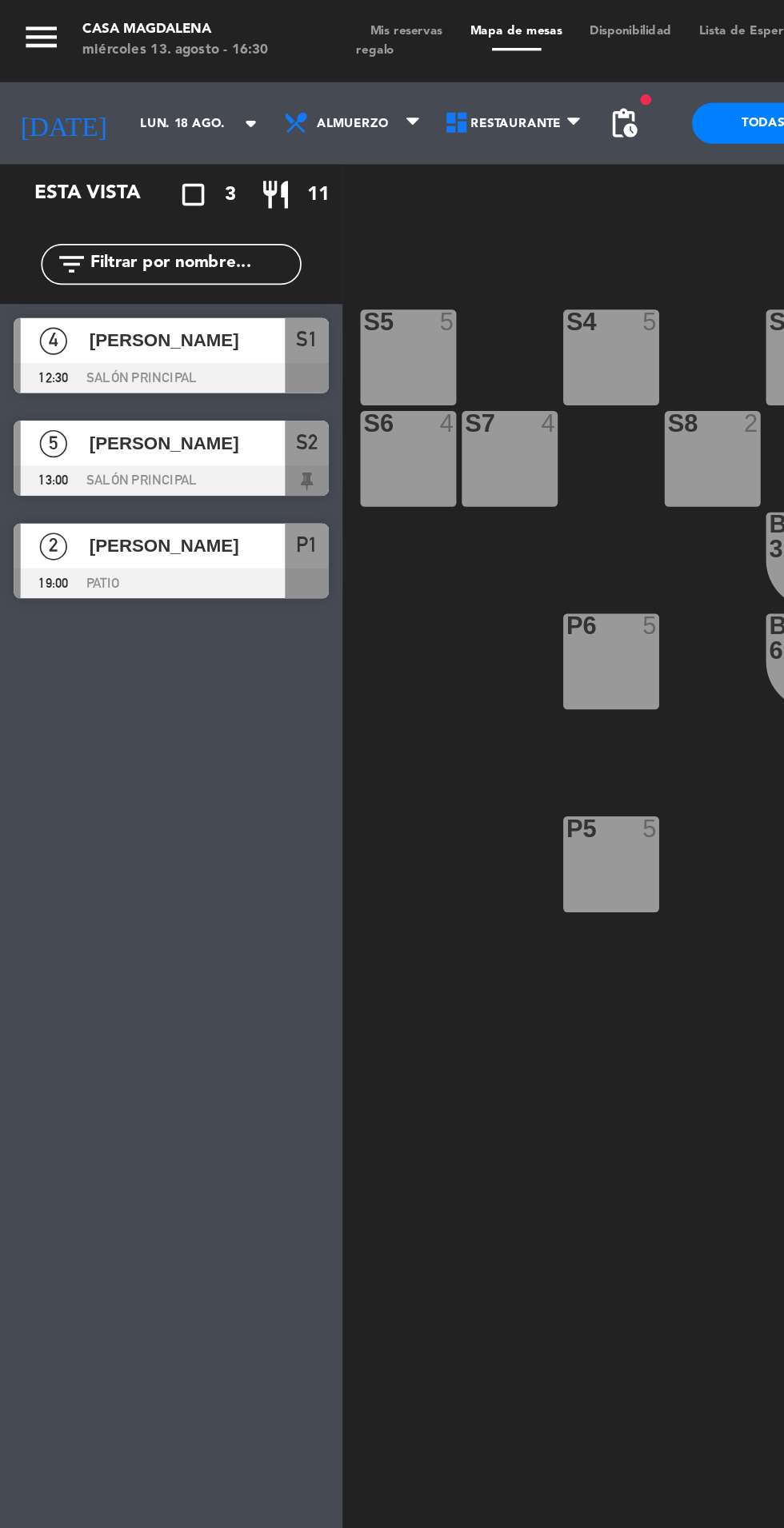
type input "mié. 13 ago."
